Goal: Information Seeking & Learning: Learn about a topic

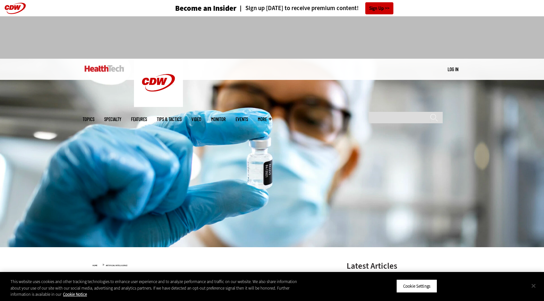
click at [532, 290] on button "Close" at bounding box center [533, 286] width 14 height 14
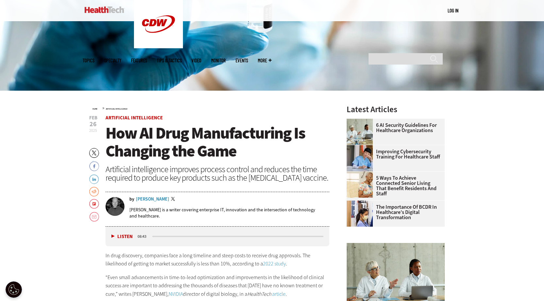
scroll to position [172, 0]
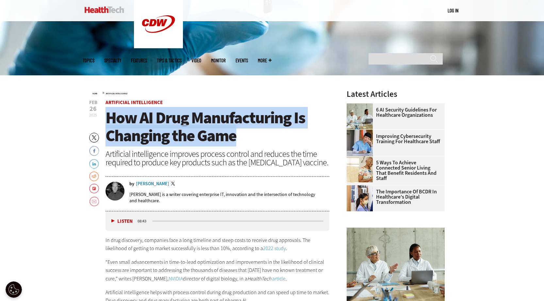
drag, startPoint x: 106, startPoint y: 118, endPoint x: 252, endPoint y: 136, distance: 147.6
click at [252, 136] on h1 "How AI Drug Manufacturing Is Changing the Game" at bounding box center [217, 127] width 224 height 36
drag, startPoint x: 252, startPoint y: 136, endPoint x: 128, endPoint y: 121, distance: 124.9
click at [150, 121] on h1 "How AI Drug Manufacturing Is Changing the Game" at bounding box center [217, 127] width 224 height 36
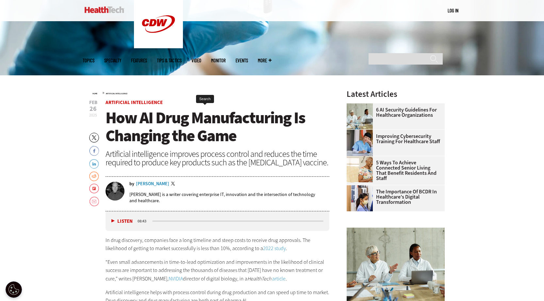
click at [111, 122] on span "How AI Drug Manufacturing Is Changing the Game" at bounding box center [204, 126] width 199 height 39
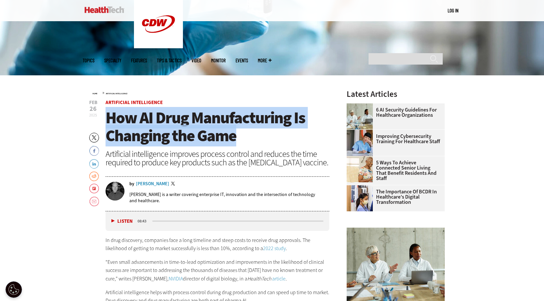
drag, startPoint x: 108, startPoint y: 120, endPoint x: 246, endPoint y: 138, distance: 139.2
click at [246, 138] on h1 "How AI Drug Manufacturing Is Changing the Game" at bounding box center [217, 127] width 224 height 36
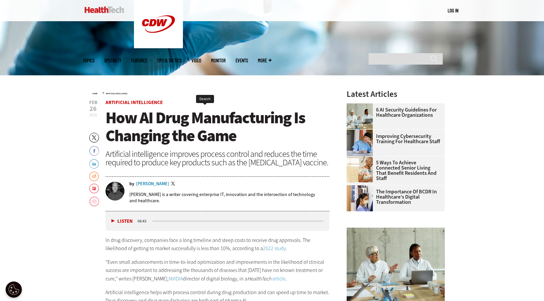
click at [212, 155] on div "Artificial intelligence improves process control and reduces the time required …" at bounding box center [217, 158] width 224 height 17
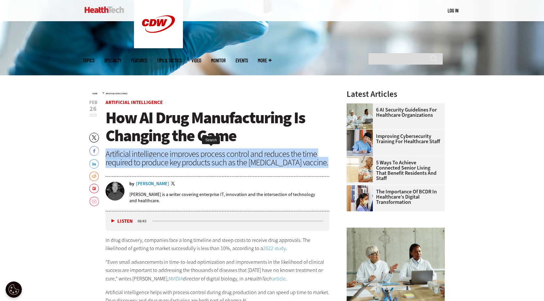
click at [212, 155] on div "Artificial intelligence improves process control and reduces the time required …" at bounding box center [217, 158] width 224 height 17
click at [131, 155] on div "Artificial intelligence improves process control and reduces the time required …" at bounding box center [217, 158] width 224 height 17
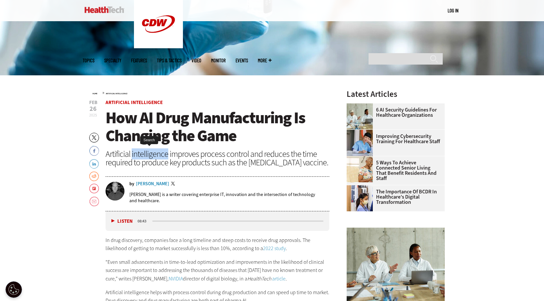
click at [131, 155] on div "Artificial intelligence improves process control and reduces the time required …" at bounding box center [217, 158] width 224 height 17
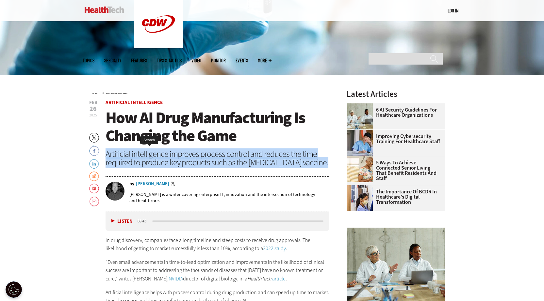
click at [131, 155] on div "Artificial intelligence improves process control and reduces the time required …" at bounding box center [217, 158] width 224 height 17
click at [184, 154] on div "Artificial intelligence improves process control and reduces the time required …" at bounding box center [217, 158] width 224 height 17
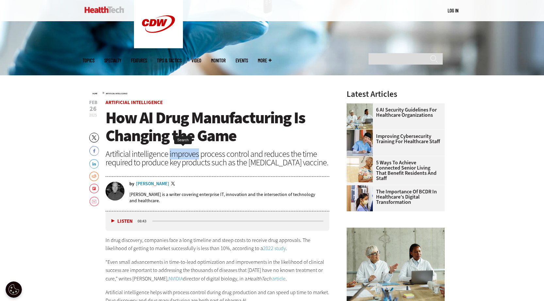
click at [184, 154] on div "Artificial intelligence improves process control and reduces the time required …" at bounding box center [217, 158] width 224 height 17
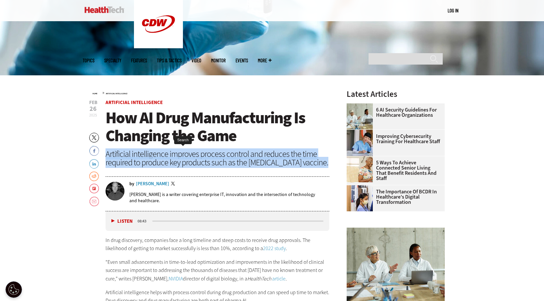
click at [184, 154] on div "Artificial intelligence improves process control and reduces the time required …" at bounding box center [217, 158] width 224 height 17
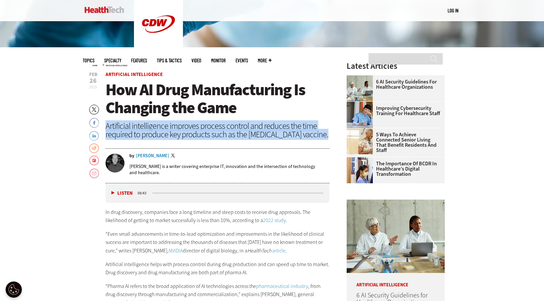
scroll to position [215, 0]
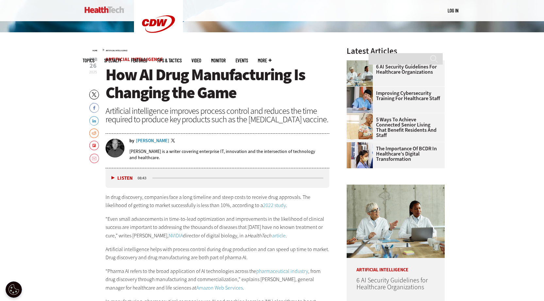
click at [243, 196] on p "In drug discovery, companies face a long timeline and steep costs to receive dr…" at bounding box center [217, 201] width 224 height 17
click at [156, 199] on p "In drug discovery, companies face a long timeline and steep costs to receive dr…" at bounding box center [217, 201] width 224 height 17
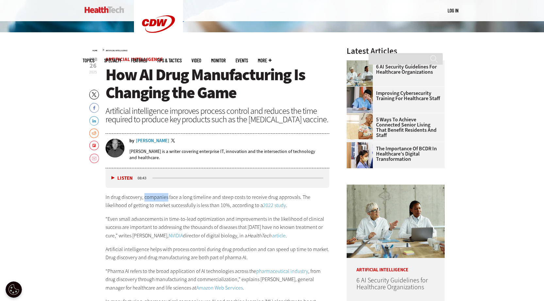
click at [156, 199] on p "In drug discovery, companies face a long timeline and steep costs to receive dr…" at bounding box center [217, 201] width 224 height 17
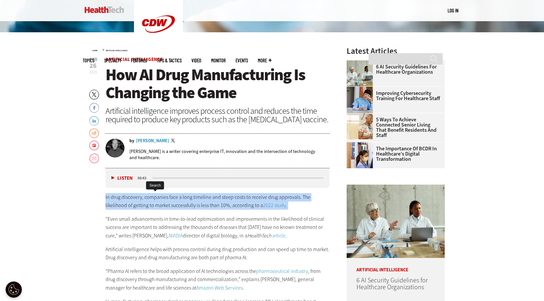
click at [156, 199] on p "In drug discovery, companies face a long timeline and steep costs to receive dr…" at bounding box center [217, 201] width 224 height 17
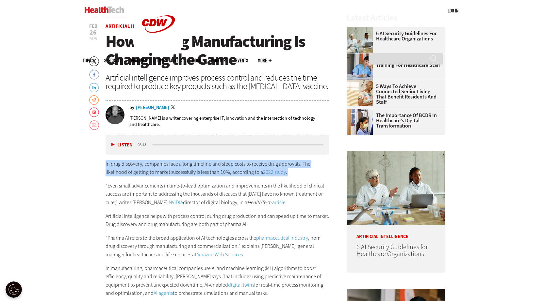
scroll to position [249, 0]
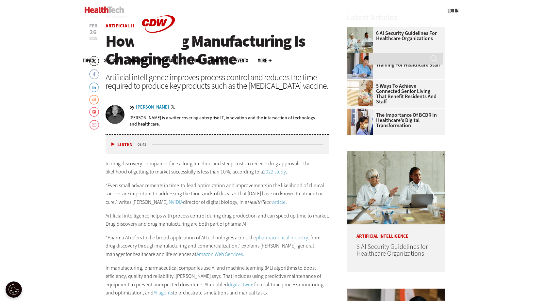
click at [175, 191] on p "“Even small advancements in time-to-lead optimization and improvements in the l…" at bounding box center [217, 193] width 224 height 25
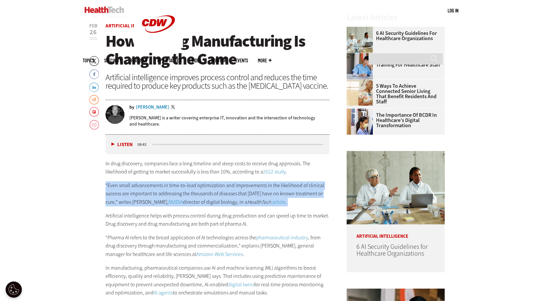
click at [175, 191] on p "“Even small advancements in time-to-lead optimization and improvements in the l…" at bounding box center [217, 193] width 224 height 25
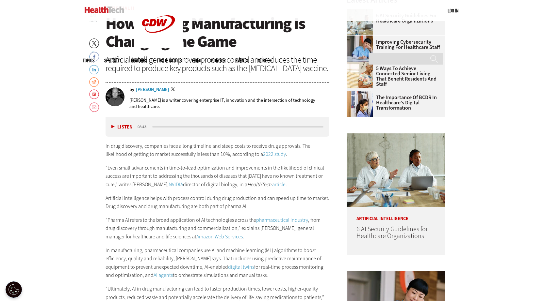
click at [183, 202] on p "Artificial intelligence helps with process control during drug production and c…" at bounding box center [217, 202] width 224 height 17
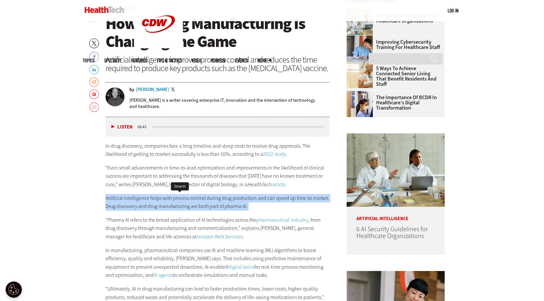
click at [183, 202] on p "Artificial intelligence helps with process control during drug production and c…" at bounding box center [217, 202] width 224 height 17
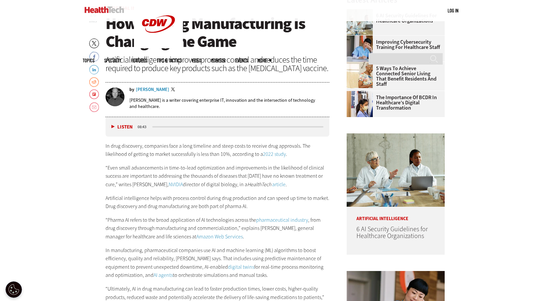
click at [163, 153] on p "In drug discovery, companies face a long timeline and steep costs to receive dr…" at bounding box center [217, 150] width 224 height 17
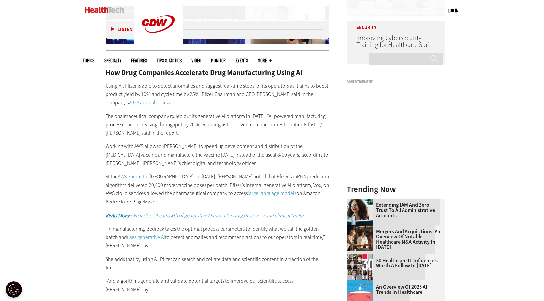
scroll to position [737, 0]
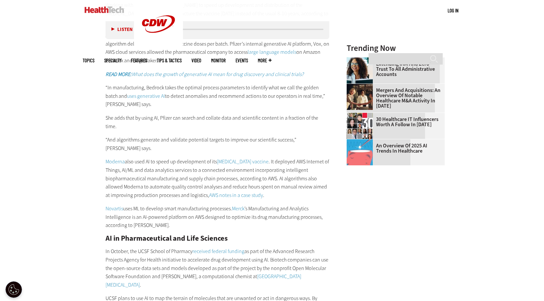
click at [40, 158] on div "Become an Insider Sign up [DATE] to receive premium content! Sign Up MENU Log i…" at bounding box center [272, 237] width 544 height 1948
click at [64, 115] on div "Become an Insider Sign up [DATE] to receive premium content! Sign Up MENU Log i…" at bounding box center [272, 237] width 544 height 1948
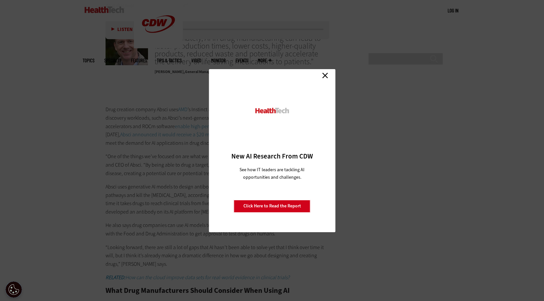
scroll to position [1132, 0]
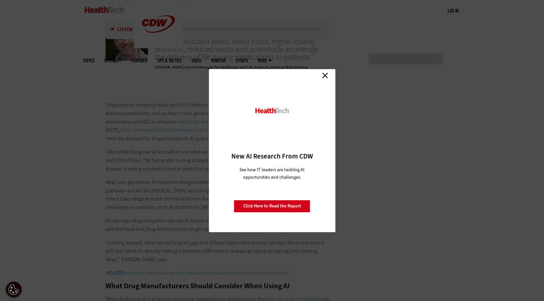
click at [328, 75] on link "Close" at bounding box center [325, 76] width 10 height 10
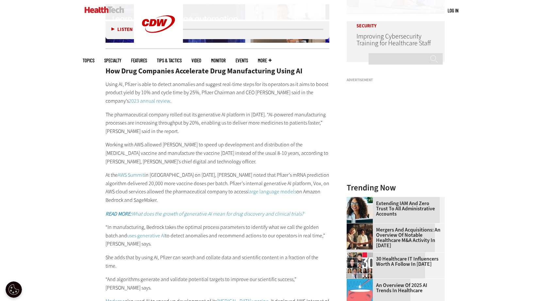
scroll to position [595, 0]
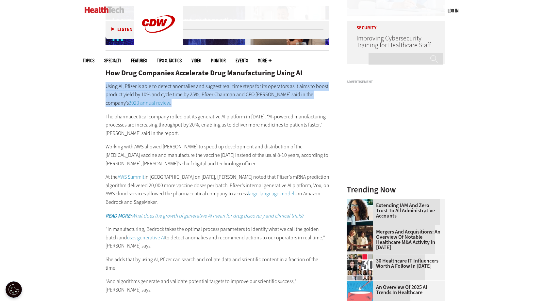
drag, startPoint x: 104, startPoint y: 86, endPoint x: 300, endPoint y: 100, distance: 195.7
click at [180, 106] on p "Using AI, Pfizer is able to detect anomalies and suggest real-time steps for it…" at bounding box center [217, 94] width 224 height 25
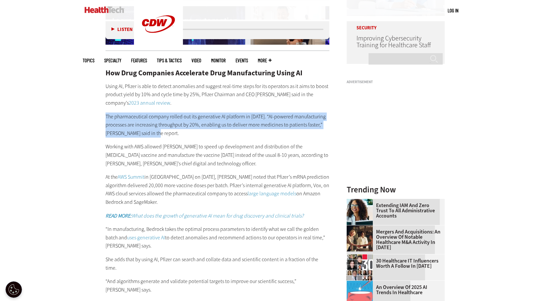
drag, startPoint x: 105, startPoint y: 116, endPoint x: 217, endPoint y: 133, distance: 113.5
click at [217, 133] on p "The pharmaceutical company rolled out its generative AI platform in [DATE]. “AI…" at bounding box center [217, 125] width 224 height 25
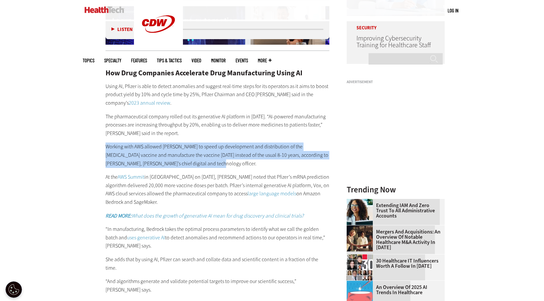
drag, startPoint x: 105, startPoint y: 147, endPoint x: 199, endPoint y: 162, distance: 95.0
click at [199, 162] on p "Working with AWS allowed [PERSON_NAME] to speed up development and distribution…" at bounding box center [217, 155] width 224 height 25
drag, startPoint x: 104, startPoint y: 178, endPoint x: 187, endPoint y: 200, distance: 85.9
click at [209, 199] on p "At the AWS Summit in Los Angeles on Nov. 22, 2024, Fonseca noted that Pfizer’s …" at bounding box center [217, 189] width 224 height 33
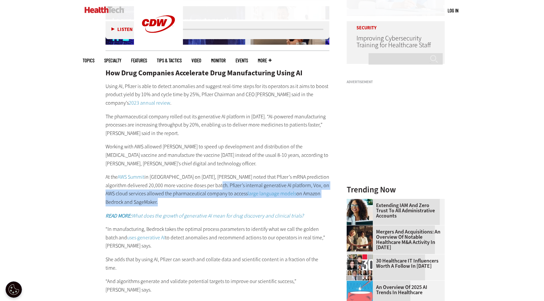
drag, startPoint x: 228, startPoint y: 185, endPoint x: 156, endPoint y: 207, distance: 74.9
click at [156, 207] on div "How Drug Companies Accelerate Drug Manufacturing Using AI Using AI, Pfizer is a…" at bounding box center [217, 299] width 224 height 486
copy div "Pfizer’s internal generative AI platform, Vox, on AWS cloud services allowed th…"
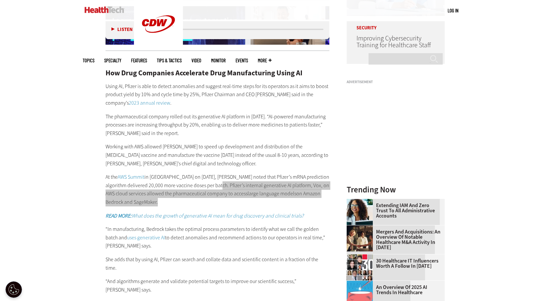
copy div "Pfizer’s internal generative AI platform, Vox, on AWS cloud services allowed th…"
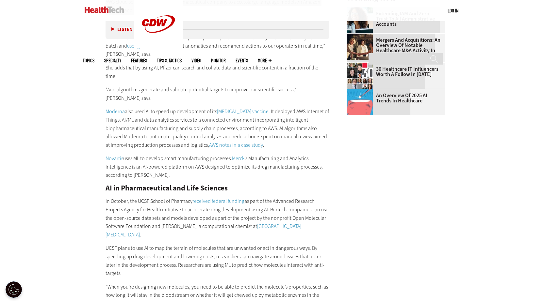
scroll to position [526, 0]
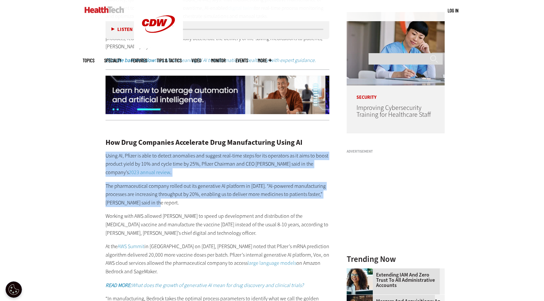
drag, startPoint x: 105, startPoint y: 157, endPoint x: 246, endPoint y: 200, distance: 146.9
click at [170, 193] on p "The pharmaceutical company rolled out its generative AI platform in [DATE]. “AI…" at bounding box center [217, 194] width 224 height 25
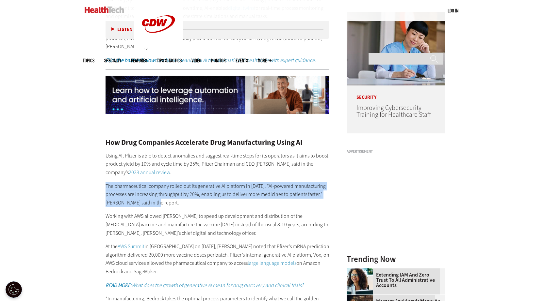
drag, startPoint x: 104, startPoint y: 186, endPoint x: 209, endPoint y: 202, distance: 106.3
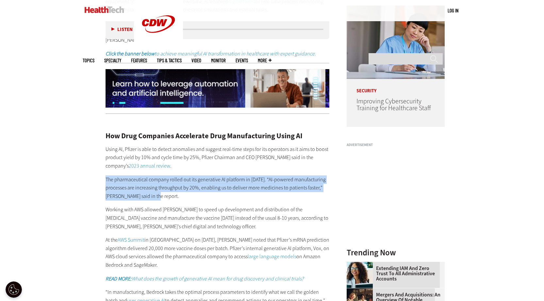
scroll to position [540, 0]
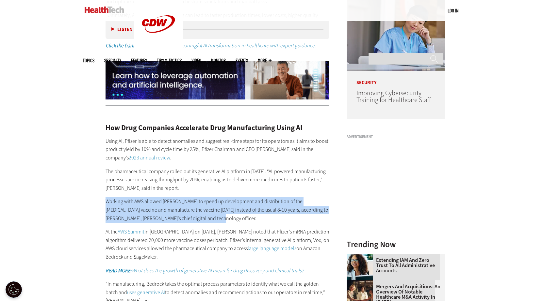
drag, startPoint x: 105, startPoint y: 202, endPoint x: 200, endPoint y: 215, distance: 96.6
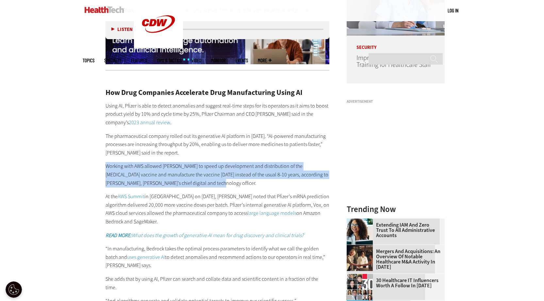
scroll to position [582, 0]
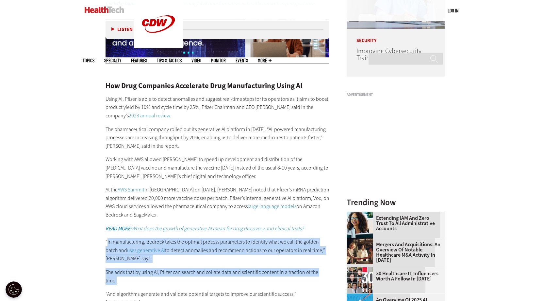
drag, startPoint x: 107, startPoint y: 241, endPoint x: 329, endPoint y: 274, distance: 224.7
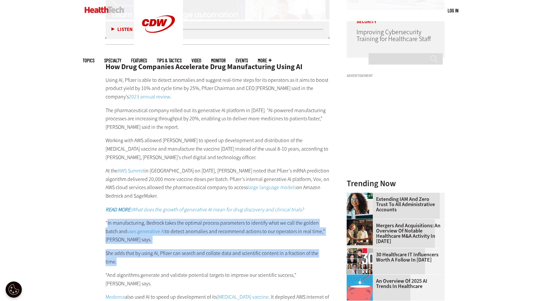
scroll to position [622, 0]
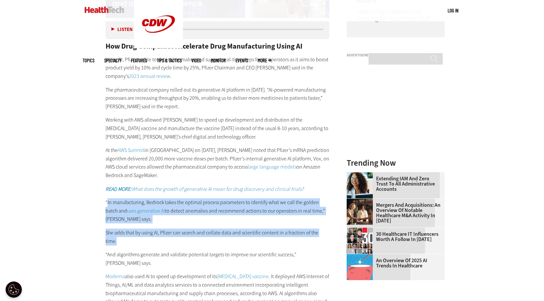
click at [226, 227] on div "How Drug Companies Accelerate Drug Manufacturing Using AI Using AI, Pfizer is a…" at bounding box center [217, 272] width 224 height 486
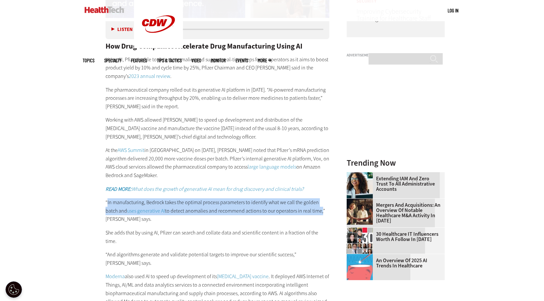
drag, startPoint x: 107, startPoint y: 201, endPoint x: 320, endPoint y: 211, distance: 213.0
click at [320, 211] on p "“In manufacturing, Bedrock takes the optimal process parameters to identify wha…" at bounding box center [217, 210] width 224 height 25
copy p "In manufacturing, Bedrock takes the optimal process parameters to identify what…"
